Goal: Task Accomplishment & Management: Use online tool/utility

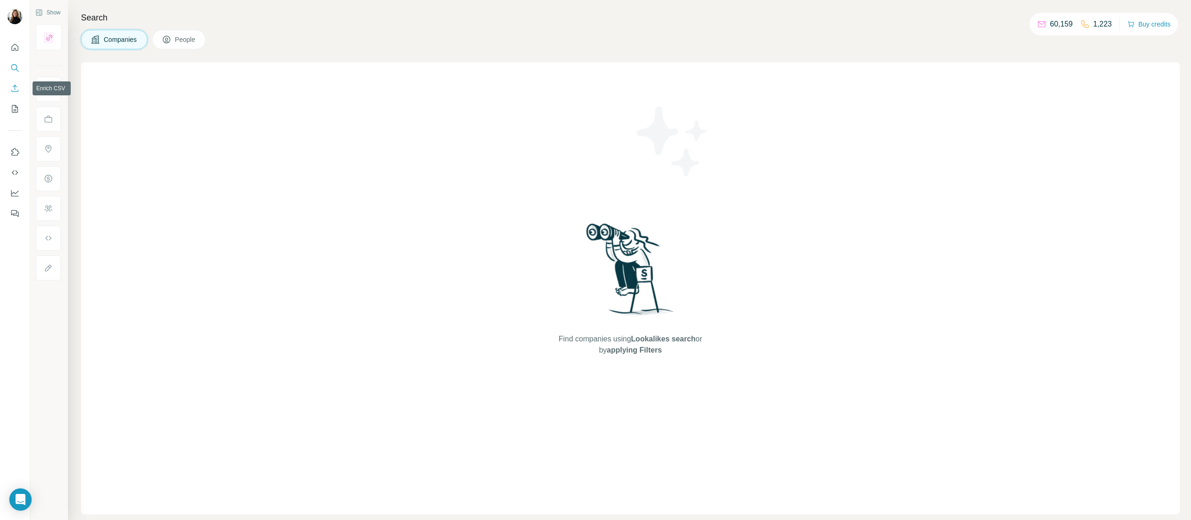
click at [15, 89] on icon "Enrich CSV" at bounding box center [15, 88] width 7 height 7
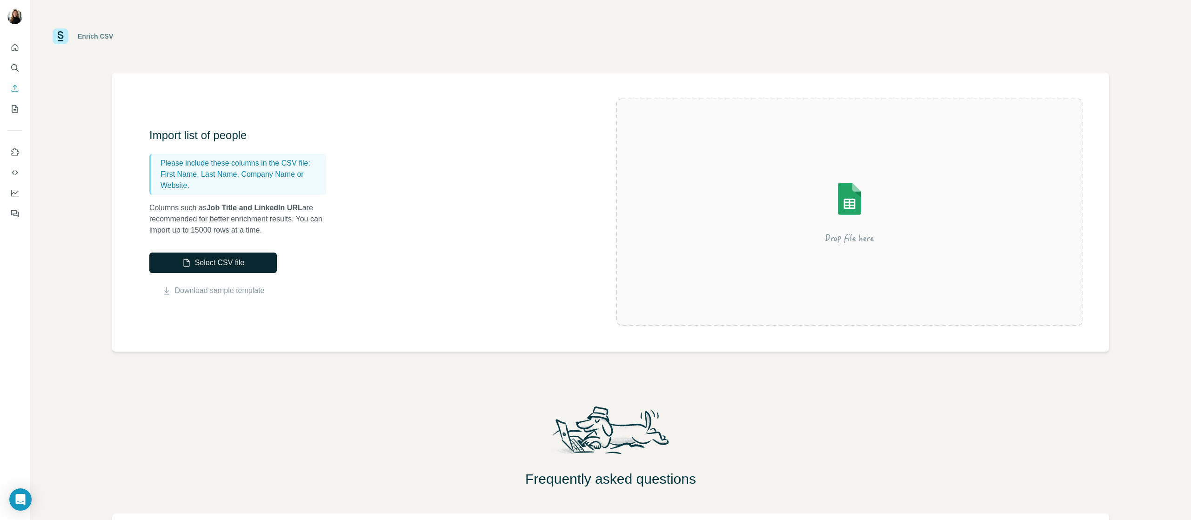
click at [205, 260] on button "Select CSV file" at bounding box center [213, 263] width 128 height 20
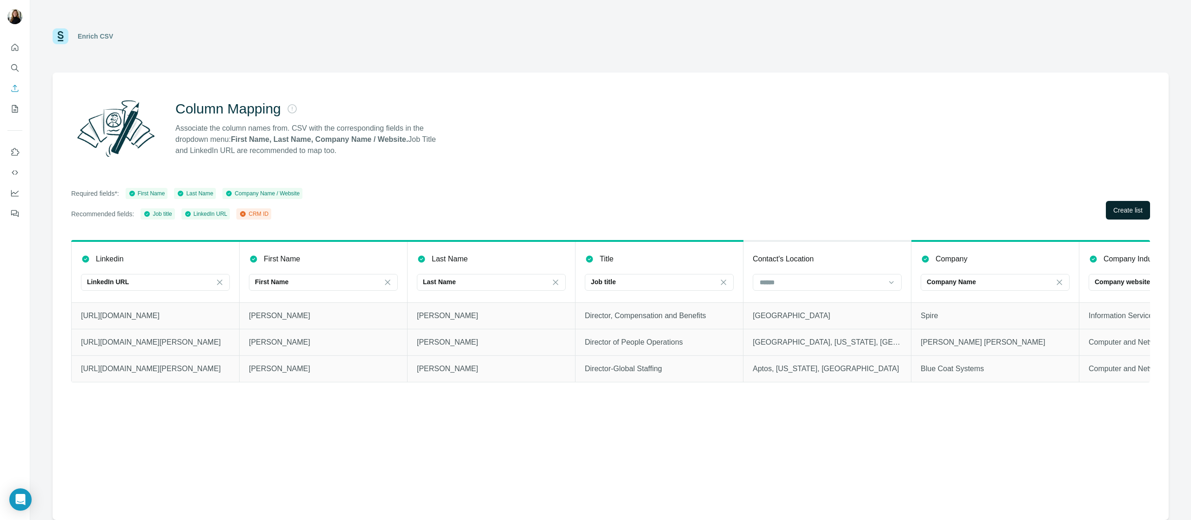
click at [1121, 214] on span "Create list" at bounding box center [1128, 210] width 29 height 9
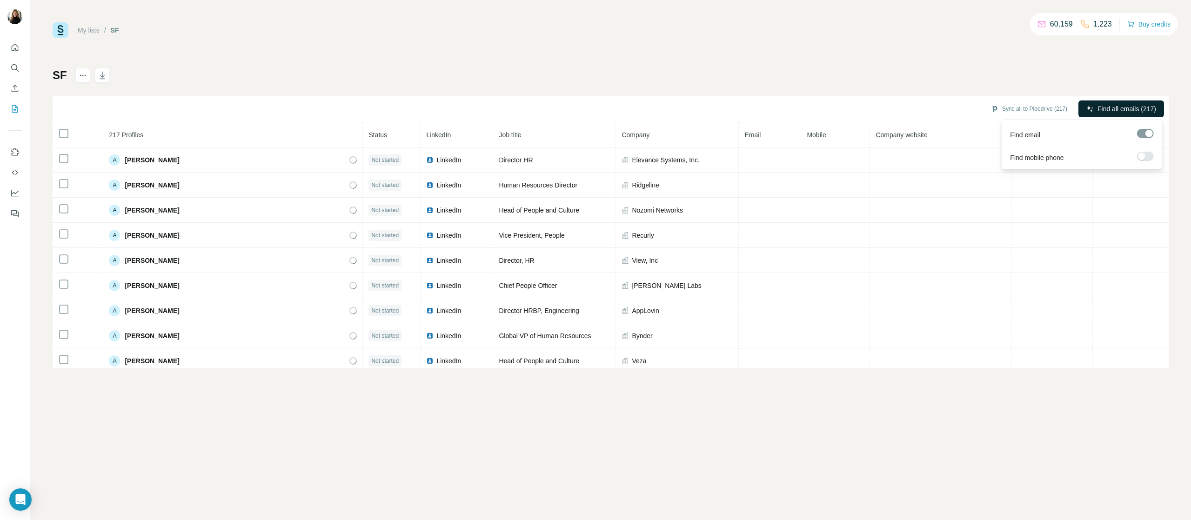
click at [1117, 109] on span "Find all emails (217)" at bounding box center [1127, 108] width 59 height 9
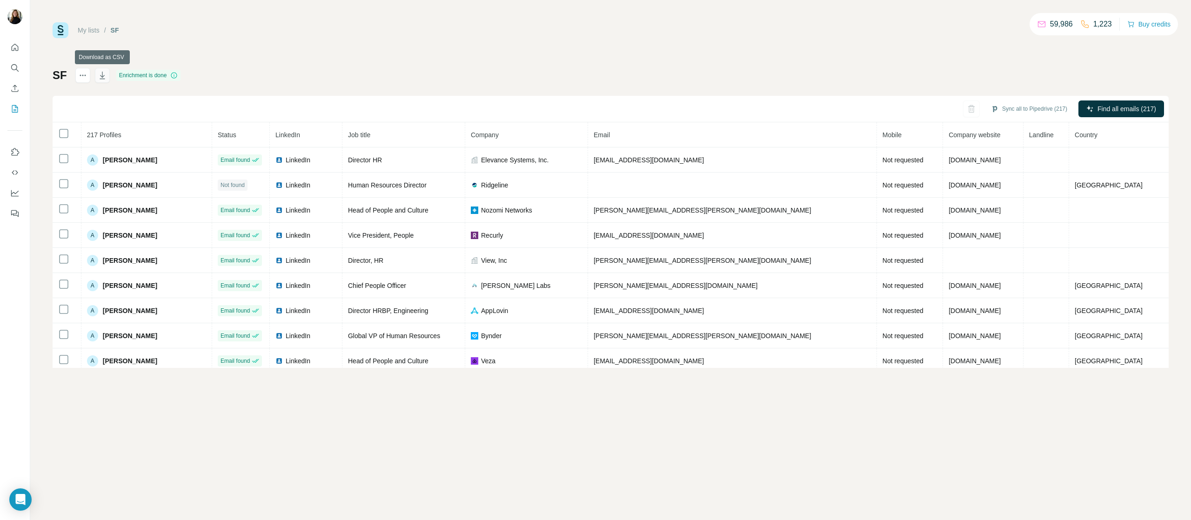
click at [102, 74] on icon "button" at bounding box center [102, 75] width 5 height 7
